Goal: Browse casually: Explore the website without a specific task or goal

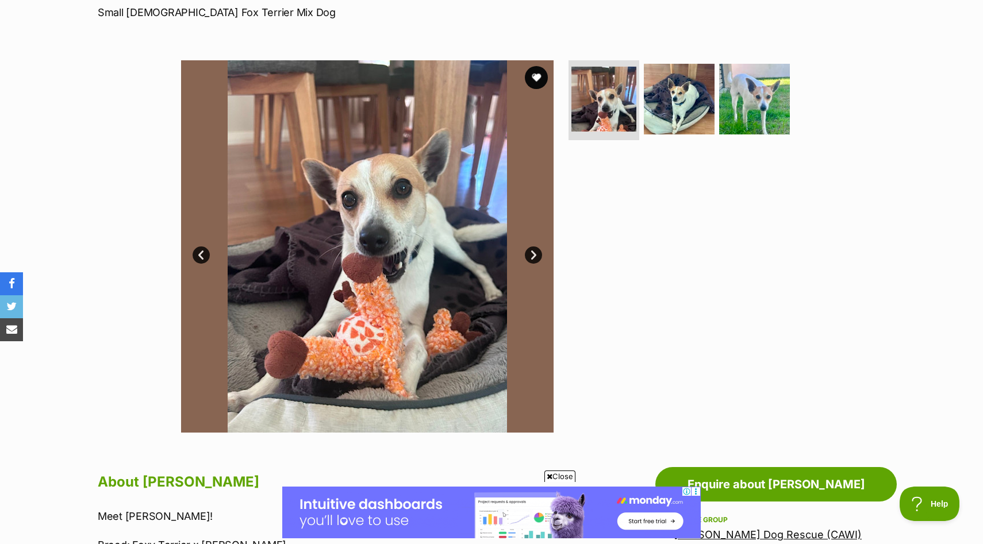
scroll to position [164, 0]
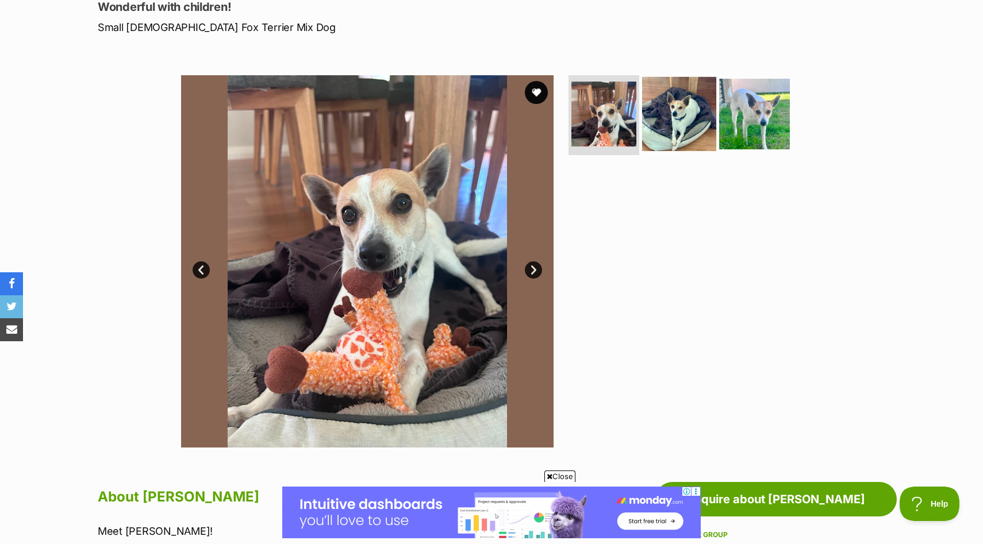
click at [676, 113] on img at bounding box center [679, 113] width 74 height 74
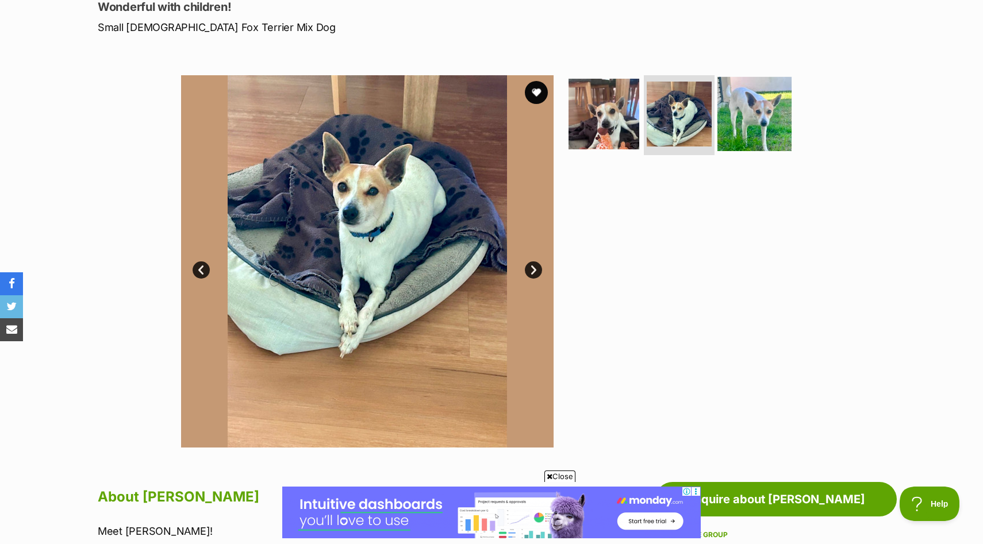
click at [745, 114] on img at bounding box center [754, 113] width 74 height 74
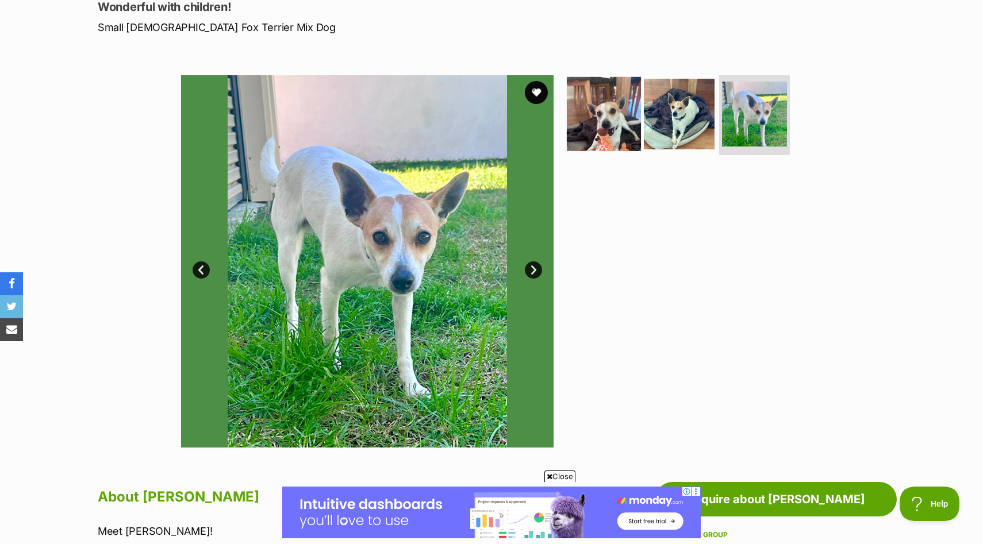
click at [594, 122] on img at bounding box center [604, 113] width 74 height 74
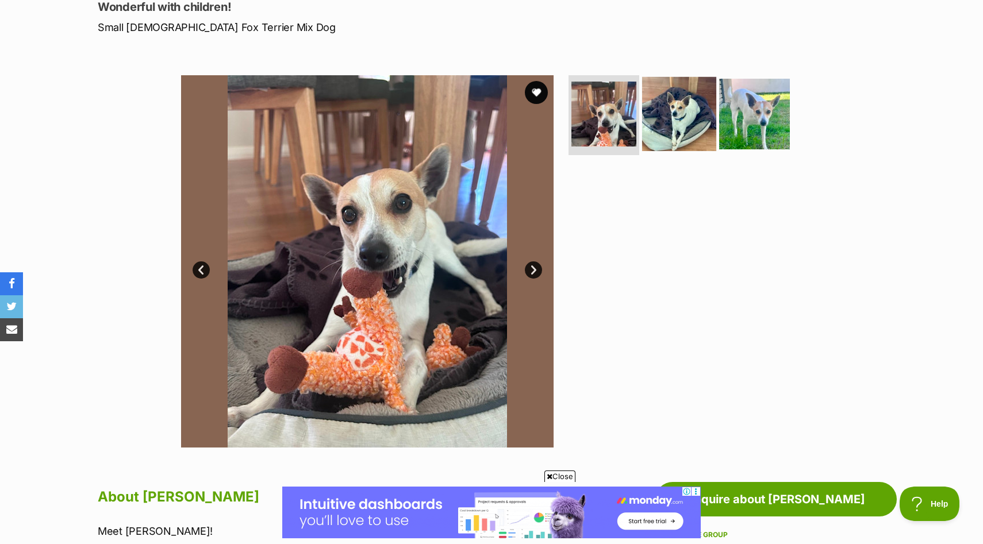
scroll to position [0, 0]
click at [663, 124] on img at bounding box center [679, 113] width 74 height 74
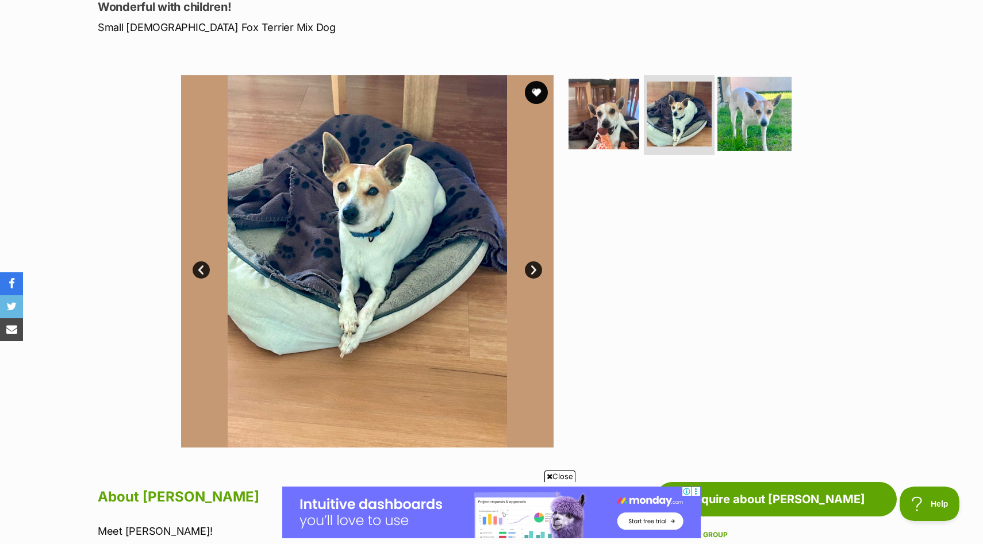
click at [736, 117] on img at bounding box center [754, 113] width 74 height 74
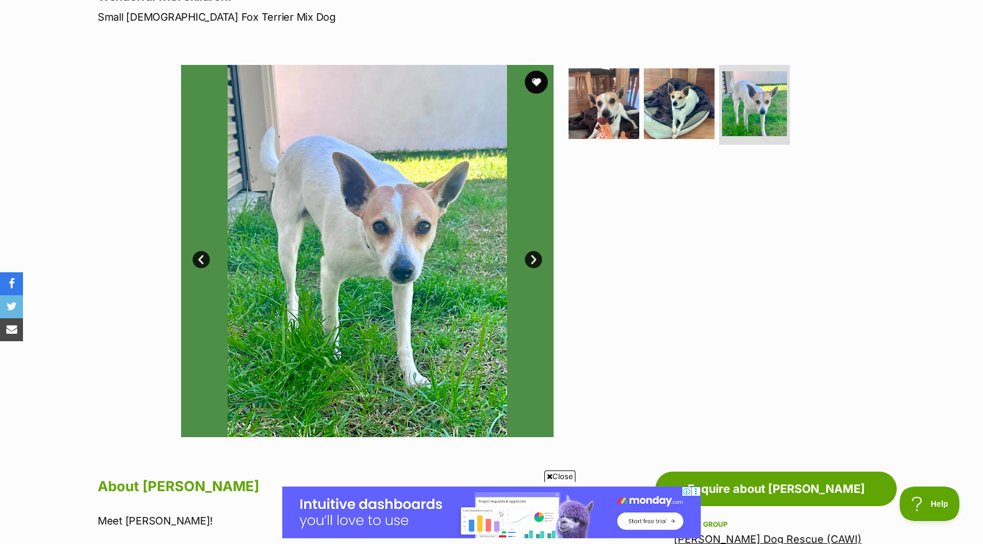
click at [534, 255] on link "Next" at bounding box center [533, 259] width 17 height 17
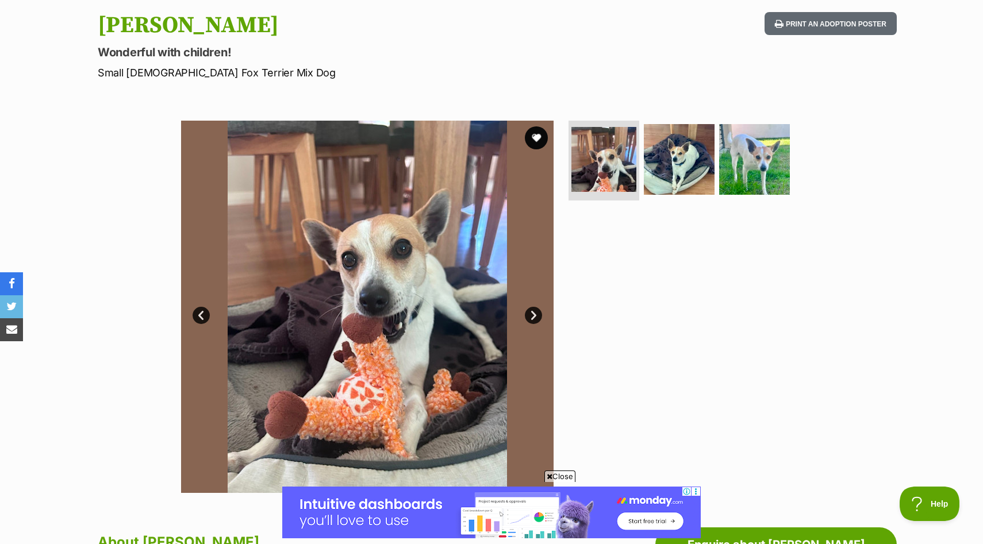
scroll to position [114, 0]
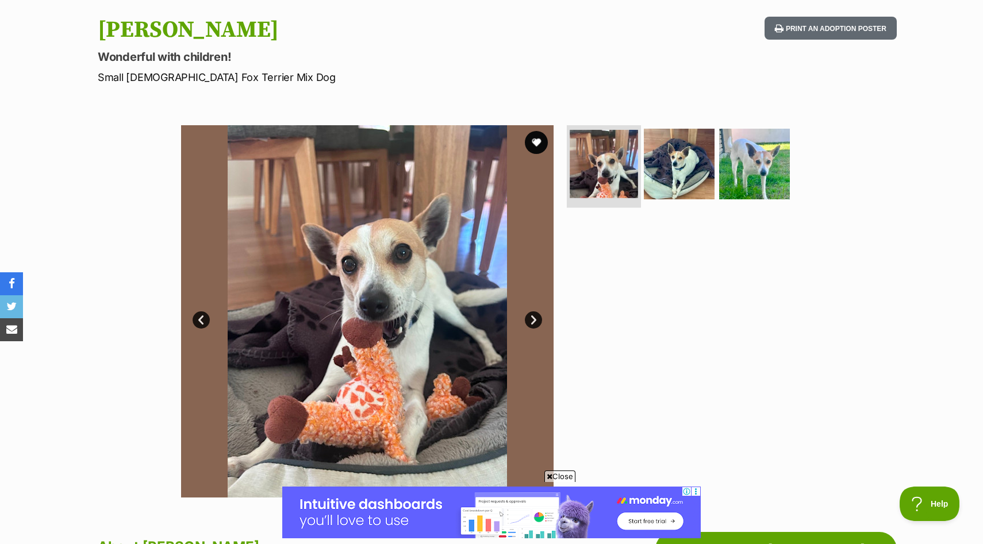
click at [592, 169] on img at bounding box center [604, 164] width 68 height 68
click at [681, 168] on img at bounding box center [679, 163] width 74 height 74
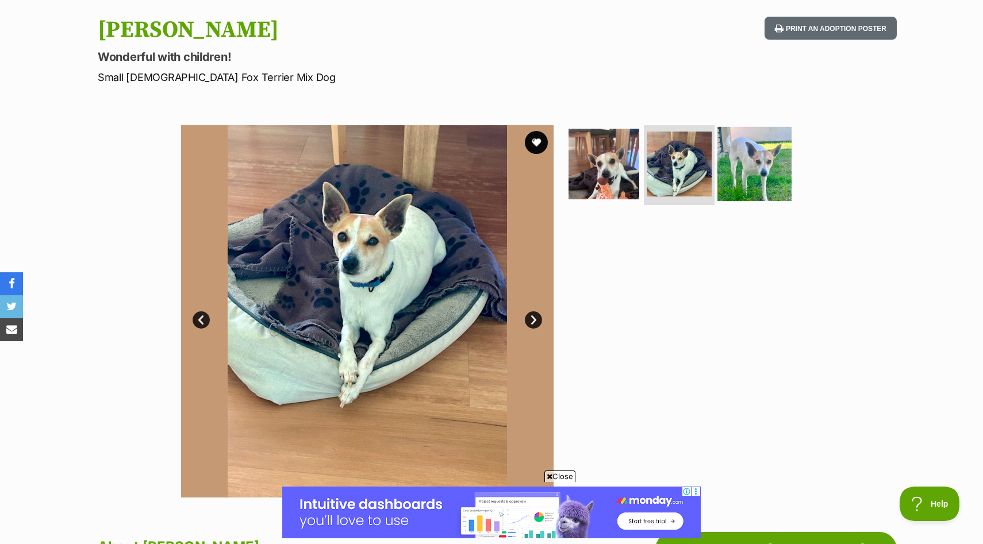
click at [746, 162] on img at bounding box center [754, 163] width 74 height 74
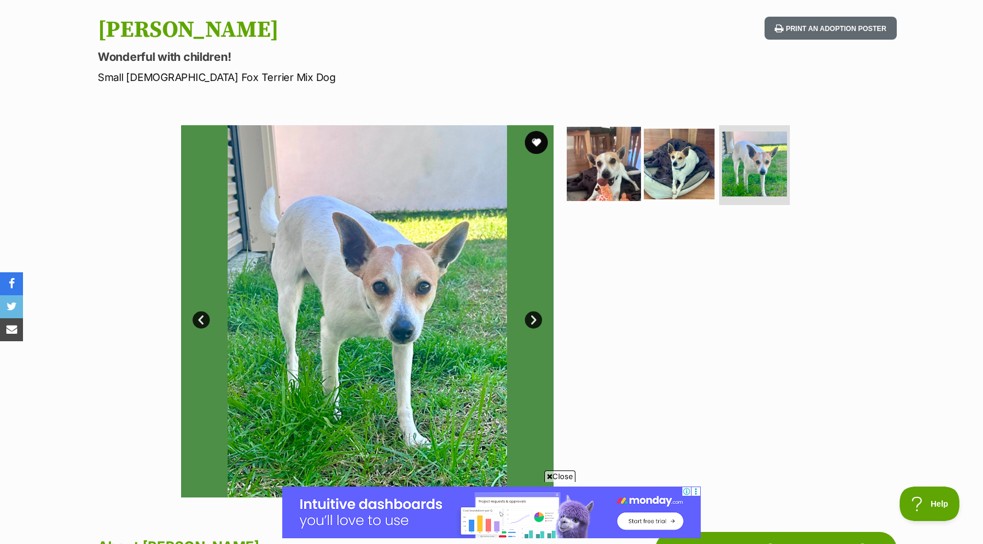
click at [603, 164] on img at bounding box center [604, 163] width 74 height 74
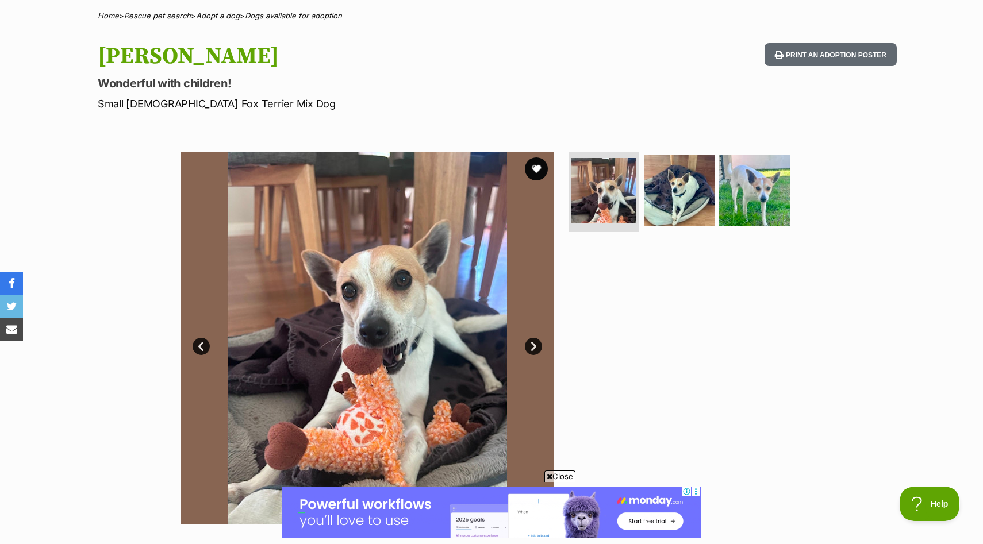
scroll to position [79, 0]
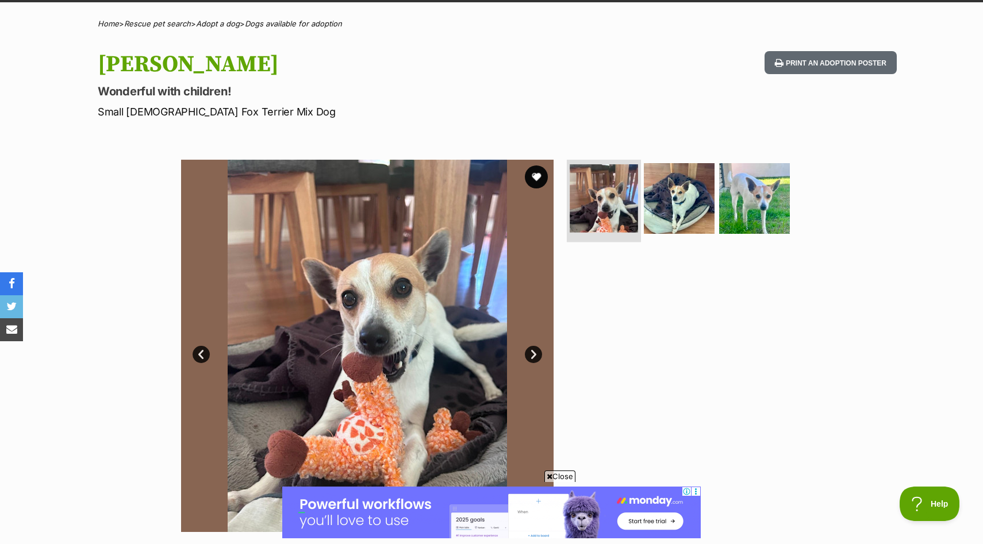
click at [588, 190] on img at bounding box center [604, 198] width 68 height 68
click at [530, 351] on link "Next" at bounding box center [533, 354] width 17 height 17
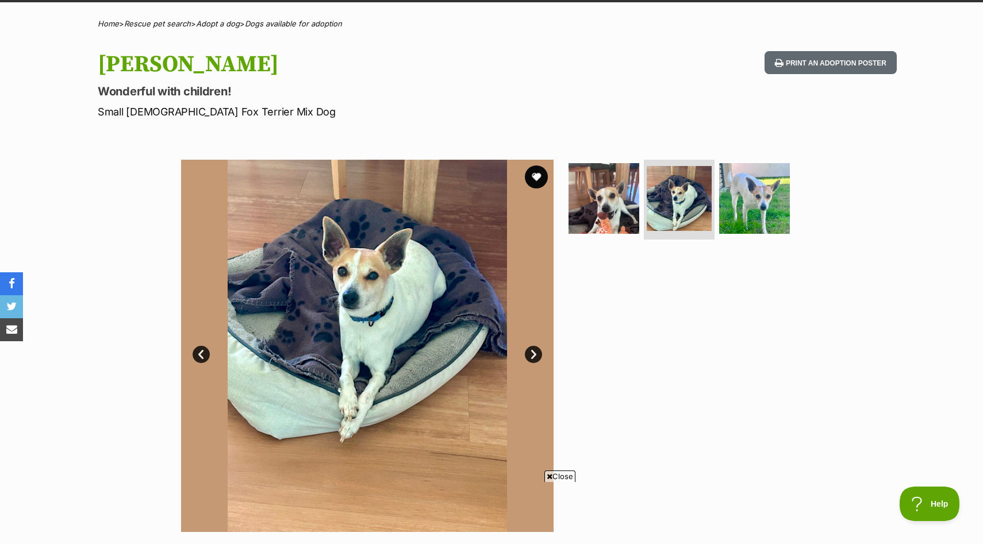
scroll to position [0, 0]
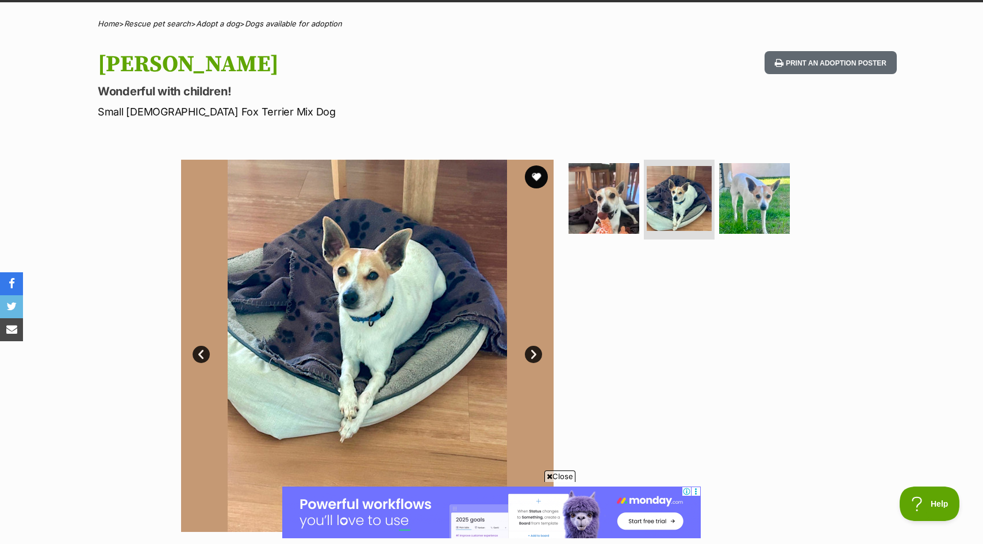
click at [530, 351] on link "Next" at bounding box center [533, 354] width 17 height 17
